Goal: Task Accomplishment & Management: Manage account settings

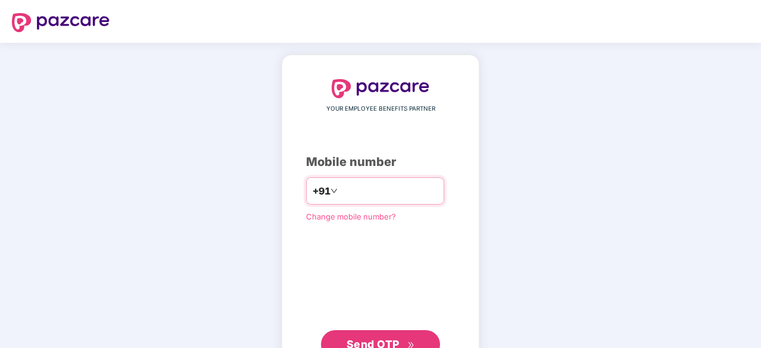
scroll to position [45, 0]
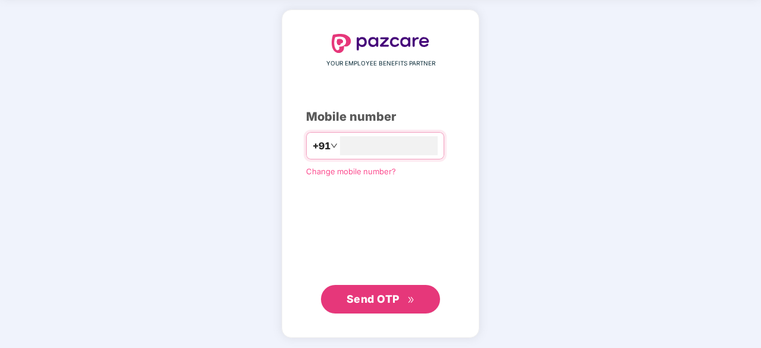
type input "**********"
click at [391, 299] on span "Send OTP" at bounding box center [373, 300] width 53 height 13
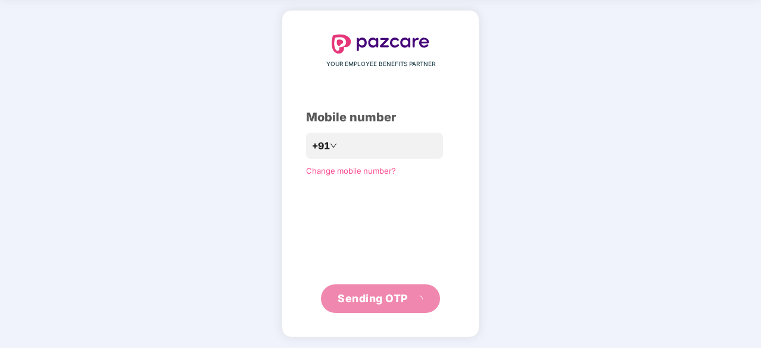
scroll to position [39, 0]
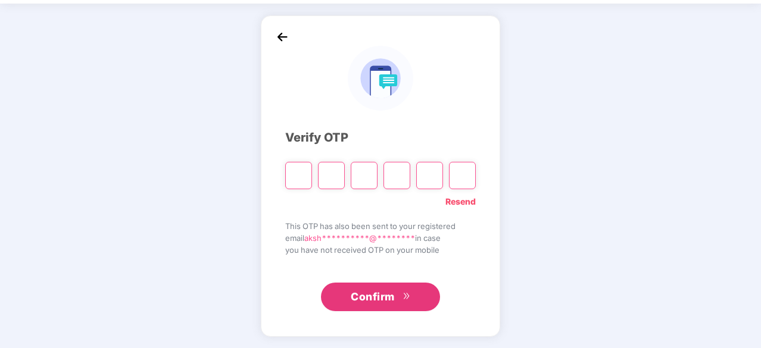
type input "*"
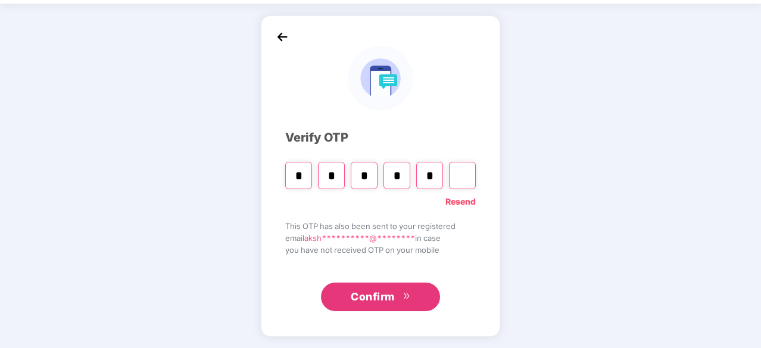
type input "*"
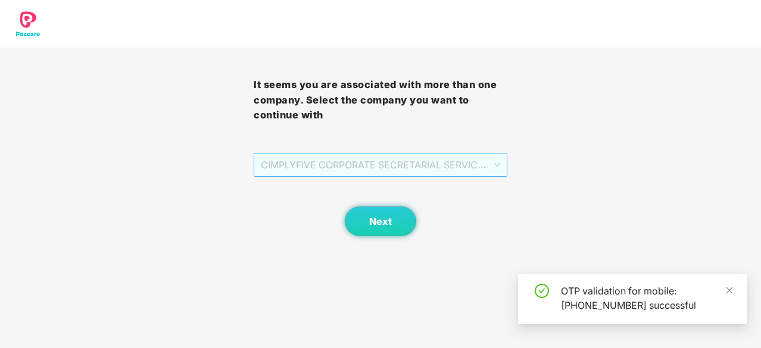
click at [335, 163] on span "CIMPLYFIVE CORPORATE SECRETARIAL SERVICES PRIVATE - DUMMY - ADMIN" at bounding box center [380, 165] width 239 height 23
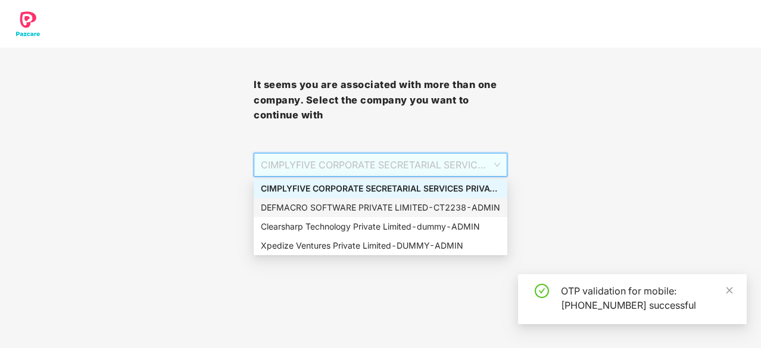
click at [326, 211] on div "DEFMACRO SOFTWARE PRIVATE LIMITED - CT2238 - ADMIN" at bounding box center [380, 207] width 239 height 13
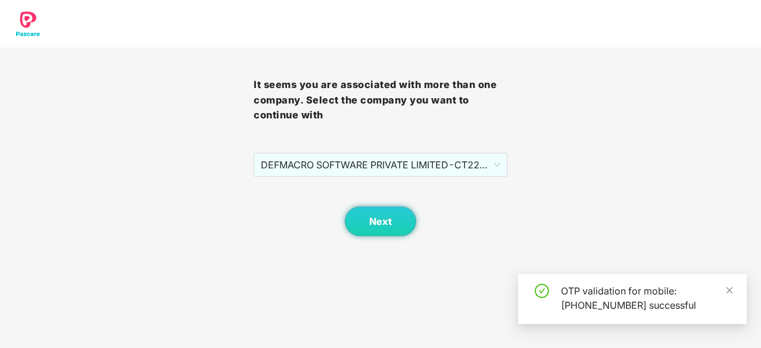
click at [332, 295] on body "It seems you are associated with more than one company. Select the company you …" at bounding box center [380, 174] width 761 height 348
click at [394, 208] on button "Next" at bounding box center [380, 222] width 71 height 30
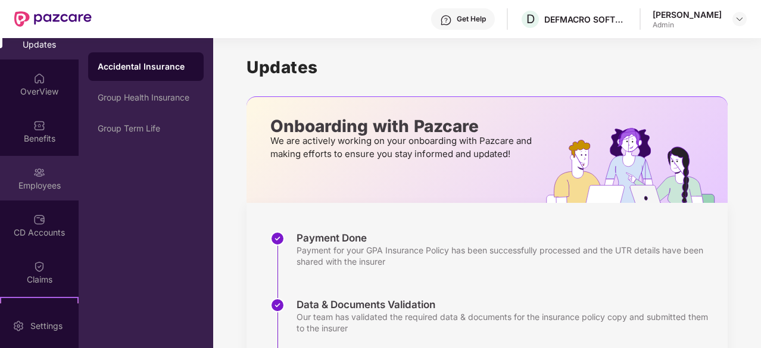
scroll to position [24, 0]
click at [23, 174] on div "Employees" at bounding box center [39, 177] width 79 height 45
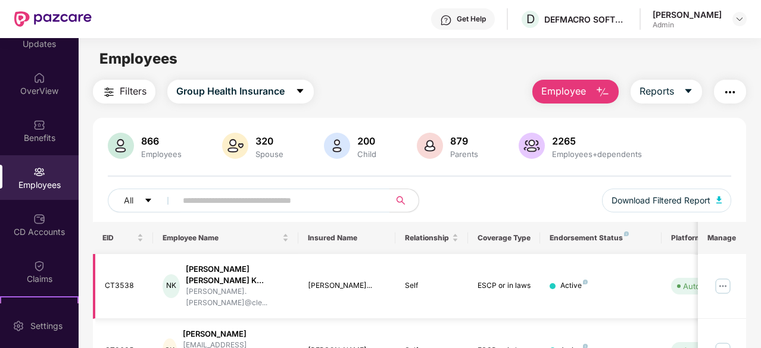
click at [720, 285] on img at bounding box center [722, 286] width 19 height 19
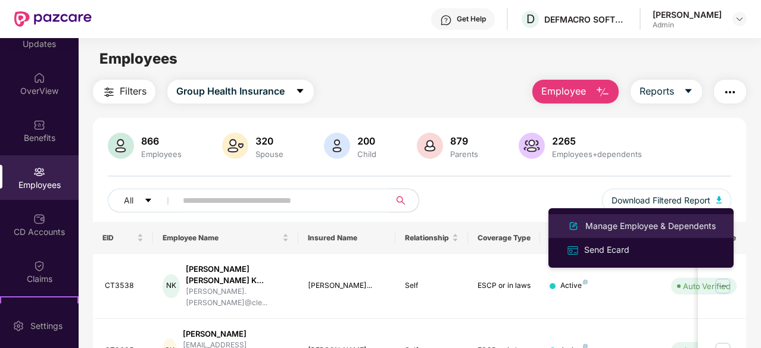
click at [646, 231] on div "Manage Employee & Dependents" at bounding box center [650, 226] width 135 height 13
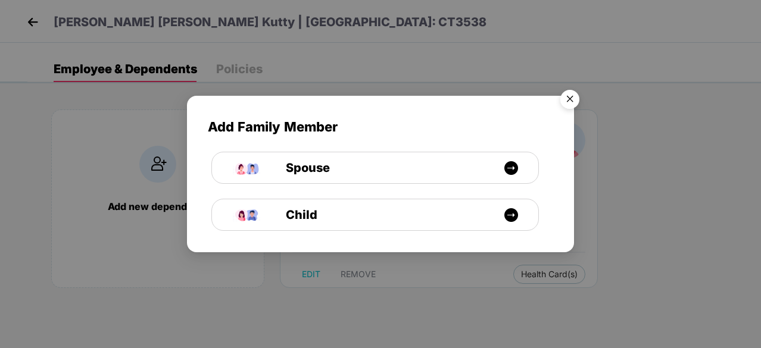
click at [567, 102] on img "Close" at bounding box center [569, 101] width 33 height 33
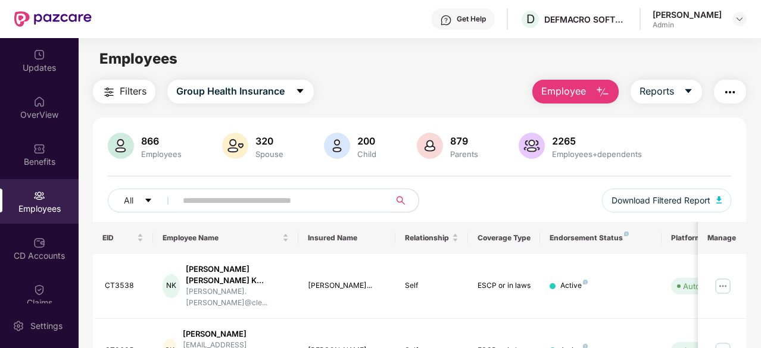
click at [205, 201] on input "text" at bounding box center [278, 201] width 191 height 18
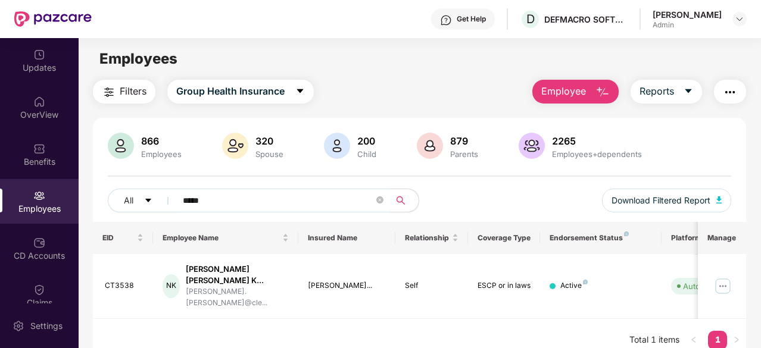
type input "*****"
